Goal: Task Accomplishment & Management: Use online tool/utility

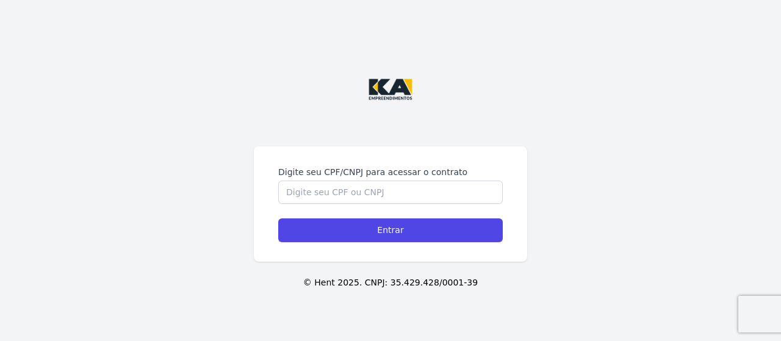
click at [328, 152] on div "Digite seu CPF/CNPJ para acessar o contrato Entrar" at bounding box center [390, 203] width 273 height 115
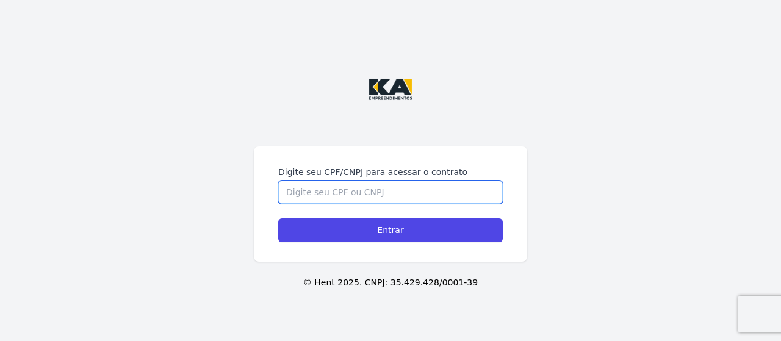
click at [338, 195] on input "Digite seu CPF/CNPJ para acessar o contrato" at bounding box center [390, 191] width 224 height 23
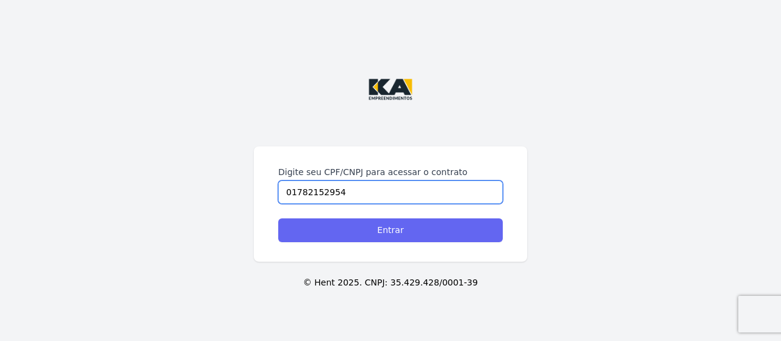
type input "01782152954"
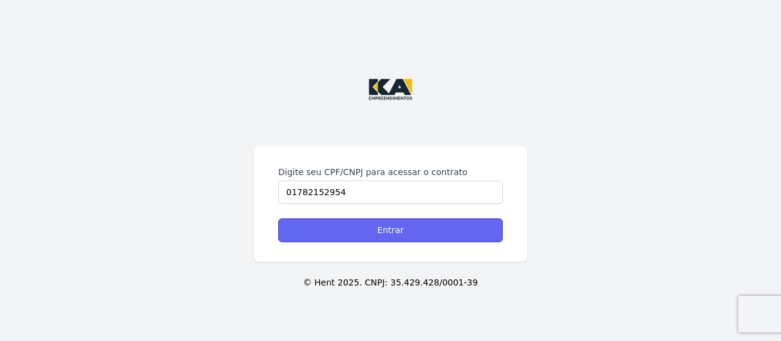
click at [376, 234] on input "Entrar" at bounding box center [390, 230] width 224 height 24
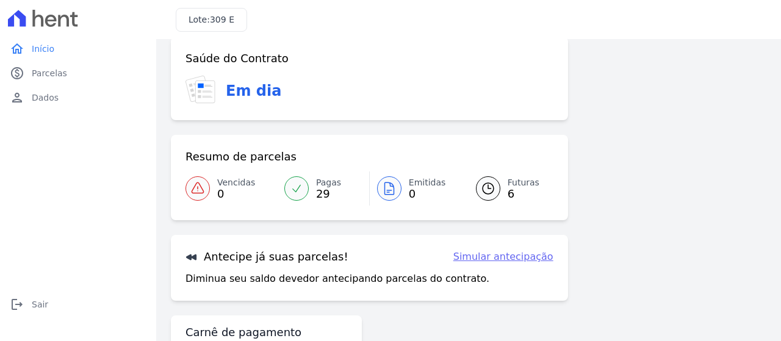
scroll to position [17, 0]
click at [478, 259] on link "Simular antecipação" at bounding box center [503, 256] width 100 height 15
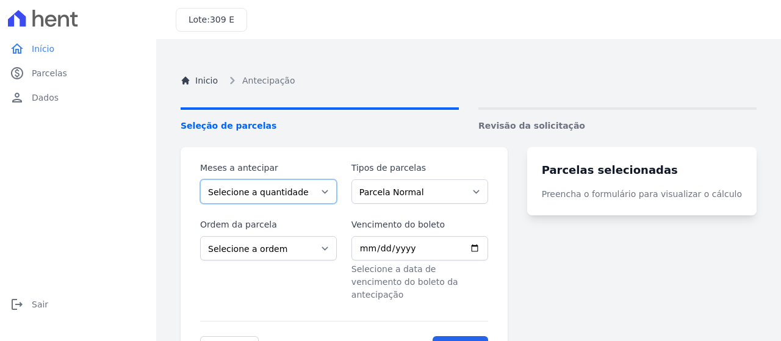
click at [333, 196] on select "Selecione a quantidade de meses a antecipar 1 2 3 4 5 6 7 8 9 10 11 12 13 14 15…" at bounding box center [268, 191] width 137 height 24
select select "6"
click at [200, 179] on select "Selecione a quantidade de meses a antecipar 1 2 3 4 5 6 7 8 9 10 11 12 13 14 15…" at bounding box center [268, 191] width 137 height 24
click at [488, 193] on select "Parcela Normal Financiamento CEF" at bounding box center [419, 191] width 137 height 24
click at [507, 234] on div "Meses a antecipar Selecione a quantidade de meses a antecipar 1 2 3 4 5 6 7 8 9…" at bounding box center [343, 260] width 327 height 227
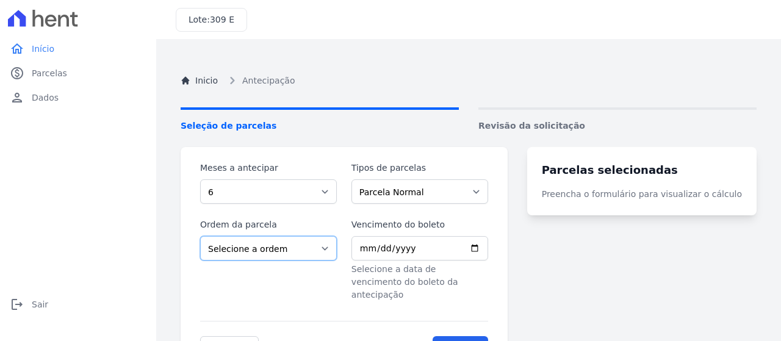
click at [333, 248] on select "Selecione a ordem Últimas parcelas Primeiras parcelas" at bounding box center [268, 248] width 137 height 24
select select "ending"
click at [200, 236] on select "Selecione a ordem Últimas parcelas Primeiras parcelas" at bounding box center [268, 248] width 137 height 24
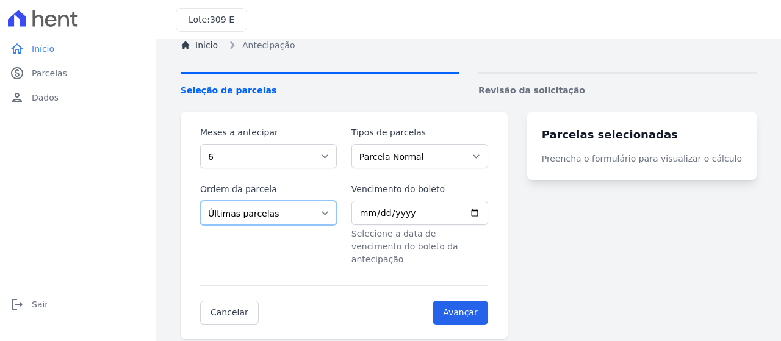
scroll to position [68, 0]
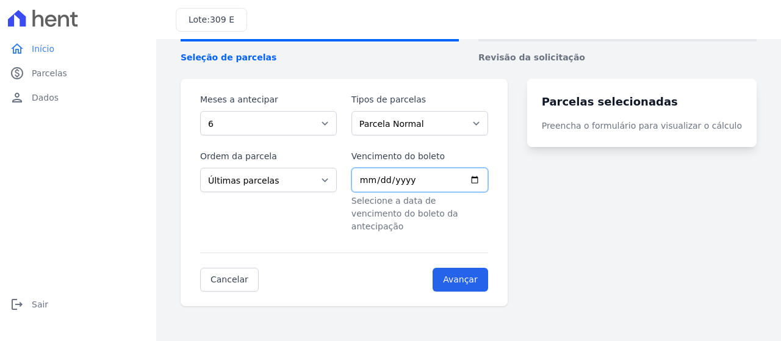
click at [488, 180] on input "Vencimento do boleto" at bounding box center [419, 180] width 137 height 24
type input "2025-10-10"
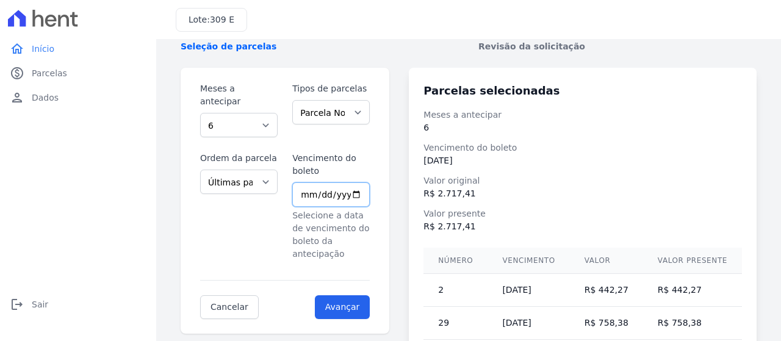
scroll to position [69, 0]
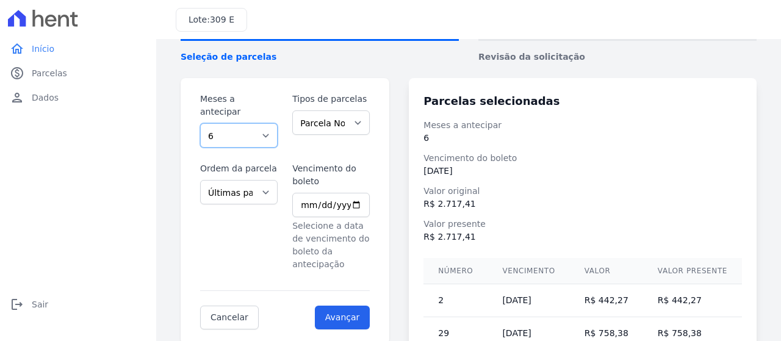
click at [270, 123] on select "Selecione a quantidade de meses a antecipar 1 2 3 4 5 6 7 8 9 10 11 12 13 14 15…" at bounding box center [238, 135] width 77 height 24
click at [200, 123] on select "Selecione a quantidade de meses a antecipar 1 2 3 4 5 6 7 8 9 10 11 12 13 14 15…" at bounding box center [238, 135] width 77 height 24
click at [368, 124] on select "Parcela Normal Financiamento CEF" at bounding box center [330, 122] width 77 height 24
click at [267, 180] on select "Selecione a ordem Últimas parcelas Primeiras parcelas" at bounding box center [238, 192] width 77 height 24
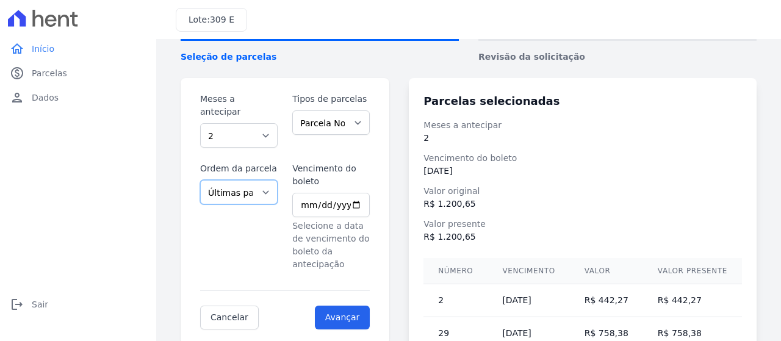
click at [200, 180] on select "Selecione a ordem Últimas parcelas Primeiras parcelas" at bounding box center [238, 192] width 77 height 24
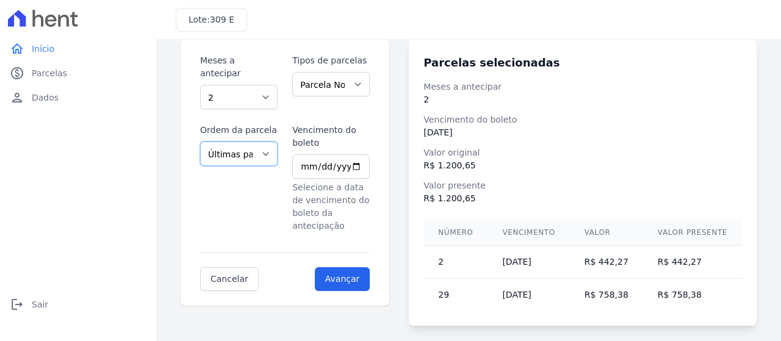
scroll to position [126, 0]
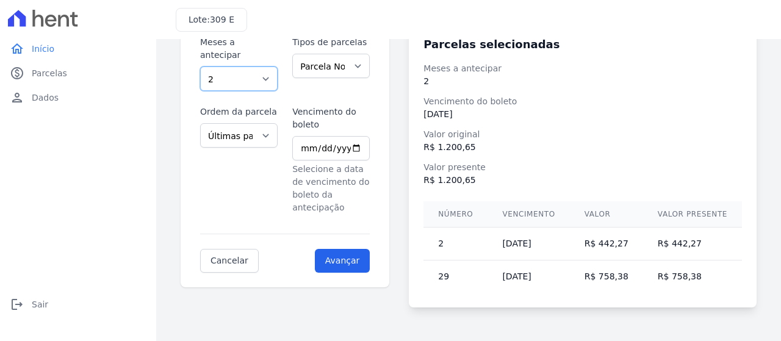
click at [266, 66] on select "Selecione a quantidade de meses a antecipar 1 2 3 4 5 6 7 8 9 10 11 12 13 14 15…" at bounding box center [238, 78] width 77 height 24
select select "1"
click at [200, 66] on select "Selecione a quantidade de meses a antecipar 1 2 3 4 5 6 7 8 9 10 11 12 13 14 15…" at bounding box center [238, 78] width 77 height 24
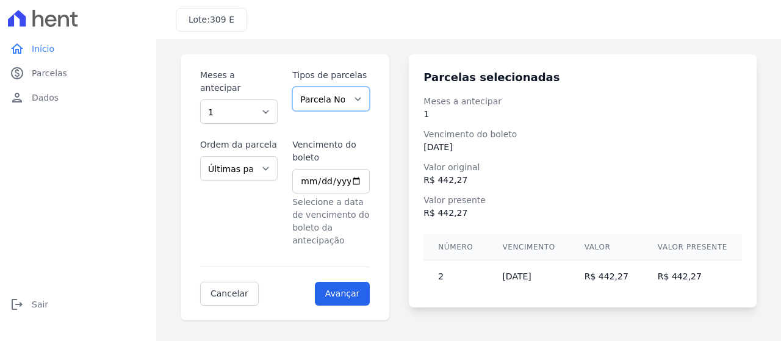
click at [365, 96] on select "Parcela Normal Financiamento CEF" at bounding box center [330, 99] width 77 height 24
select select "financing"
click at [296, 87] on select "Parcela Normal Financiamento CEF" at bounding box center [330, 99] width 77 height 24
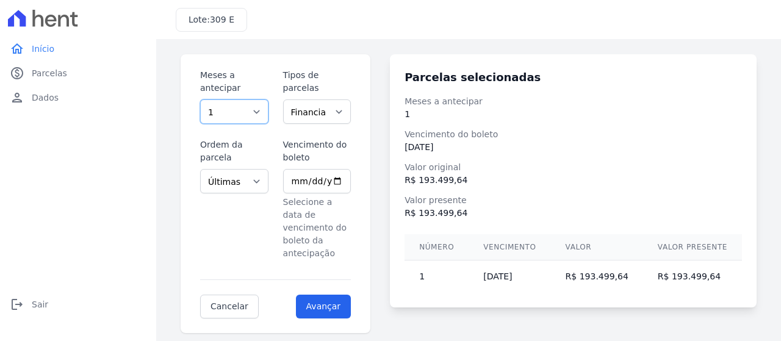
click at [264, 99] on select "Selecione a quantidade de meses a antecipar 1 2 3 4 5 6 7 8 9 10 11 12 13 14 15…" at bounding box center [234, 111] width 68 height 24
select select "7"
click at [200, 99] on select "Selecione a quantidade de meses a antecipar 1 2 3 4 5 6 7 8 9 10 11 12 13 14 15…" at bounding box center [234, 111] width 68 height 24
click at [266, 169] on select "Selecione a ordem Últimas parcelas Primeiras parcelas" at bounding box center [234, 181] width 68 height 24
click at [200, 169] on select "Selecione a ordem Últimas parcelas Primeiras parcelas" at bounding box center [234, 181] width 68 height 24
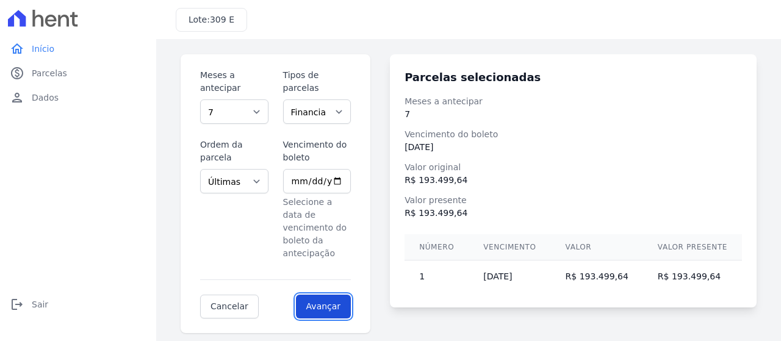
click at [344, 295] on input "Avançar" at bounding box center [323, 307] width 55 height 24
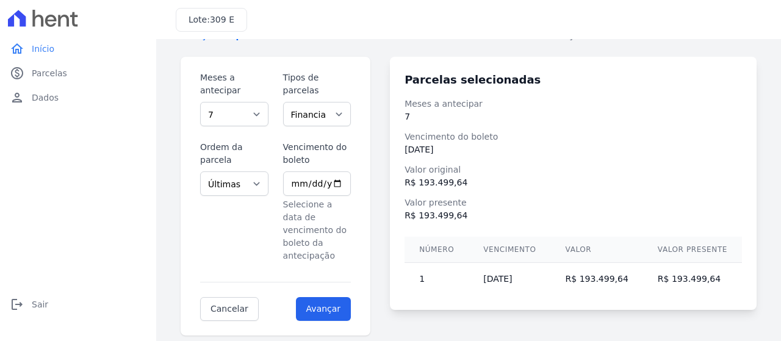
scroll to position [93, 0]
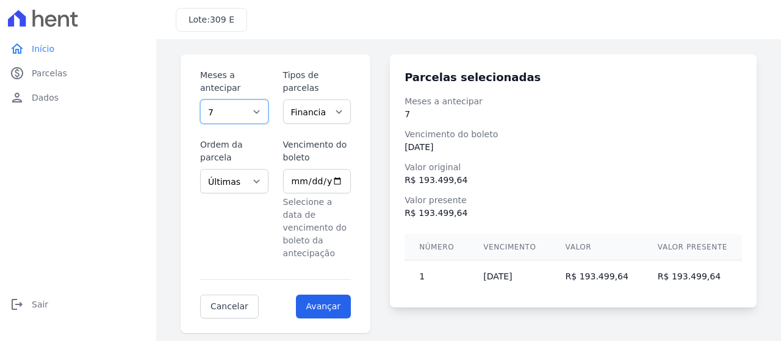
click at [263, 99] on select "1 2 3 4 5 6 7 8 9 10 11 12 13 14 15 16 17 18 19 20 21 22 23 24 25 26 27 28 29 3…" at bounding box center [234, 111] width 68 height 24
select select "69"
click at [200, 99] on select "1 2 3 4 5 6 7 8 9 10 11 12 13 14 15 16 17 18 19 20 21 22 23 24 25 26 27 28 29 3…" at bounding box center [234, 111] width 68 height 24
click at [341, 295] on input "Avançar" at bounding box center [323, 307] width 55 height 24
